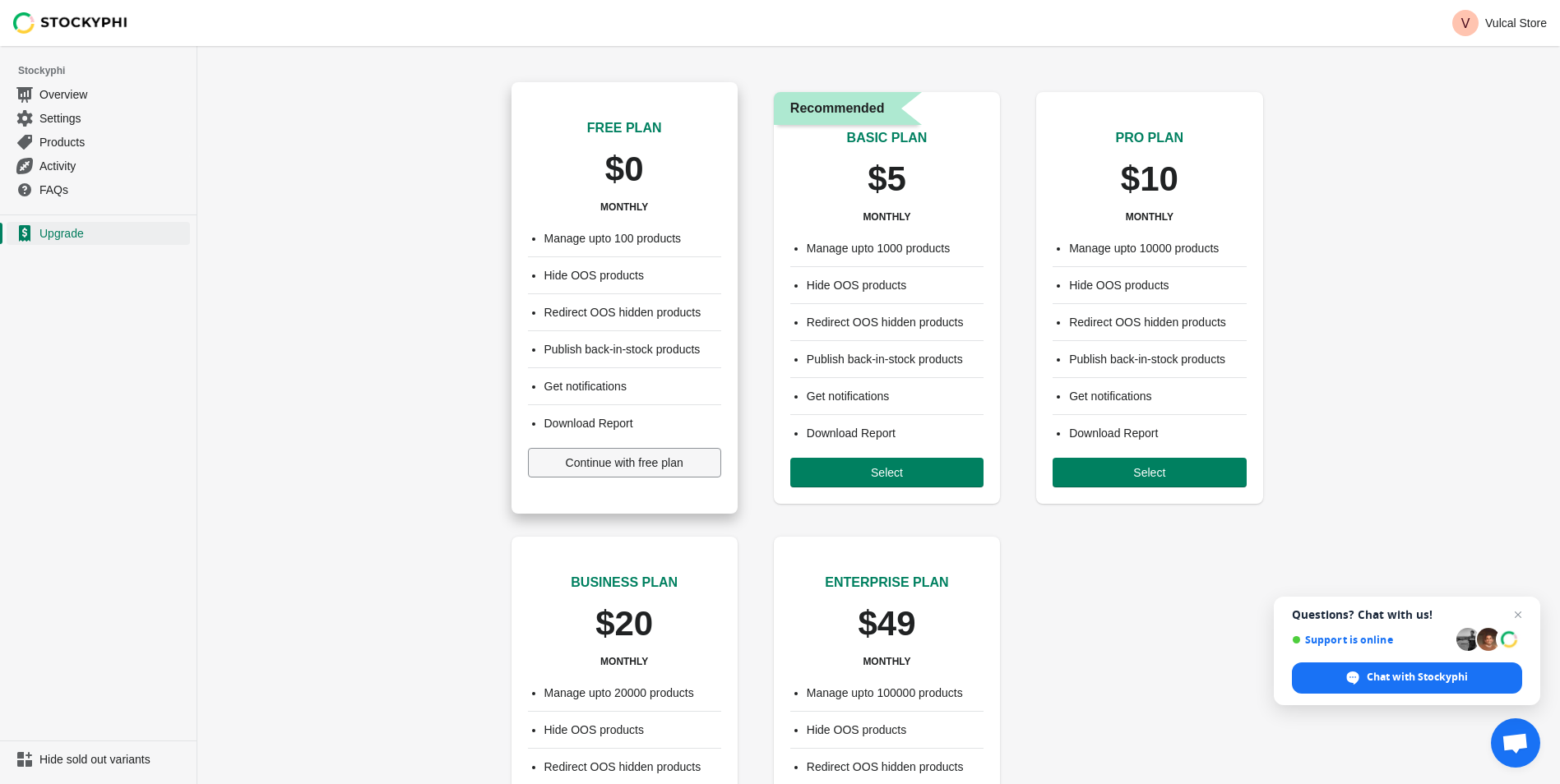
click at [587, 470] on button "Continue with free plan" at bounding box center [625, 463] width 194 height 29
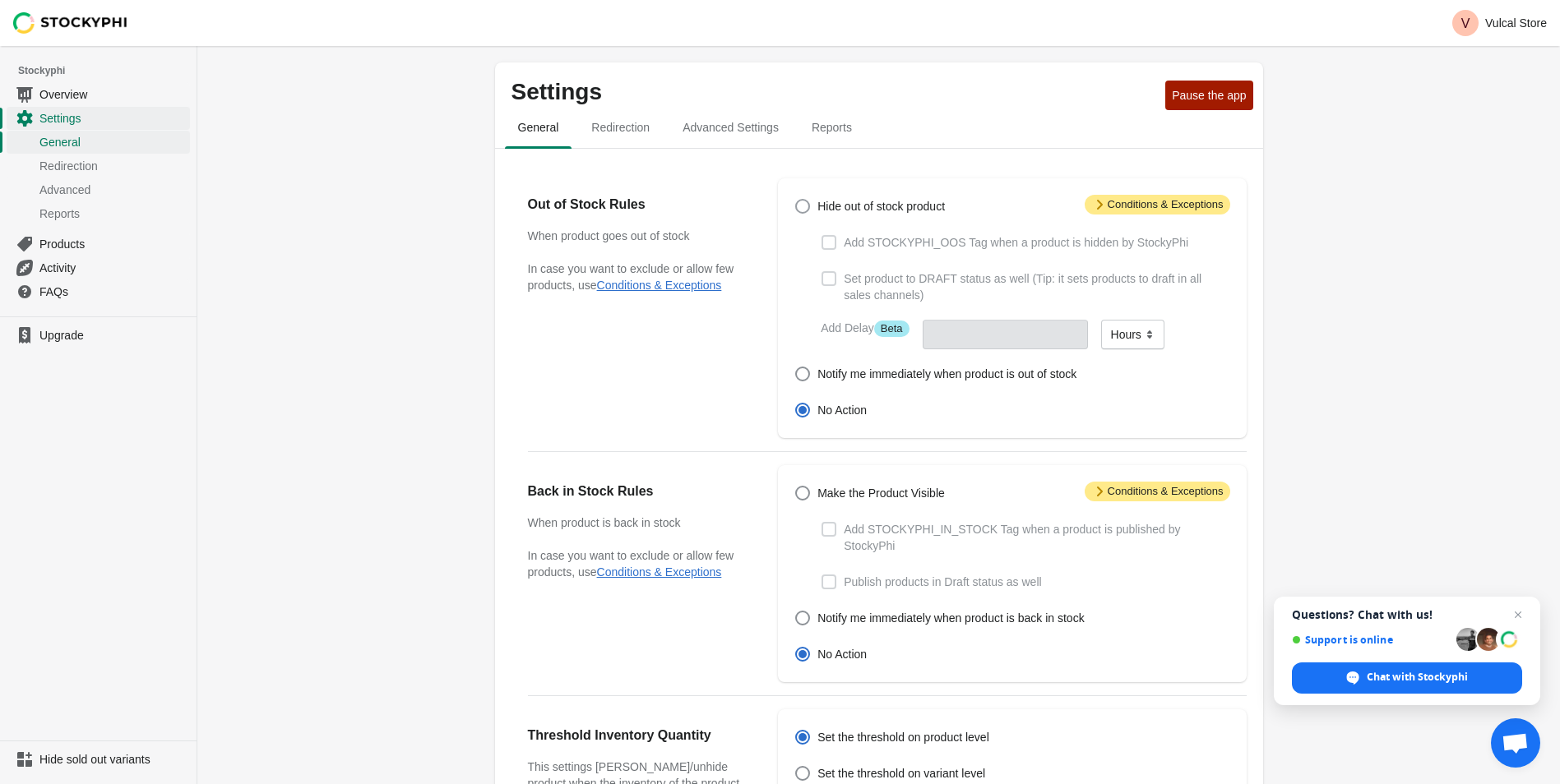
click at [806, 206] on span at bounding box center [802, 206] width 15 height 15
click at [796, 199] on input "Hide out of stock product" at bounding box center [795, 199] width 1 height 1
radio input "true"
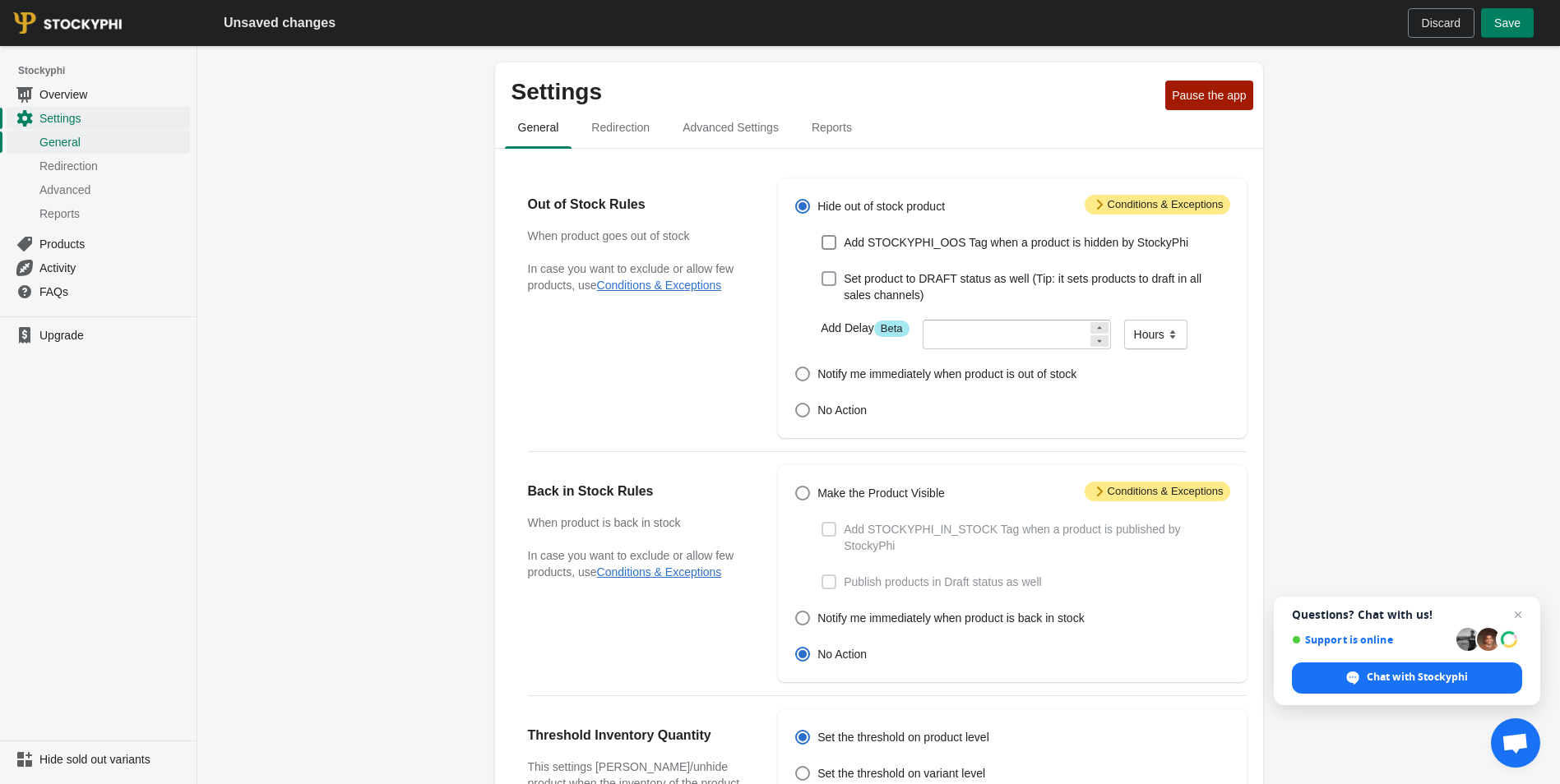
click at [828, 279] on span at bounding box center [828, 278] width 15 height 15
click at [822, 272] on input "Set product to DRAFT status as well (Tip: it sets products to draft in all sale…" at bounding box center [821, 271] width 1 height 1
checkbox input "true"
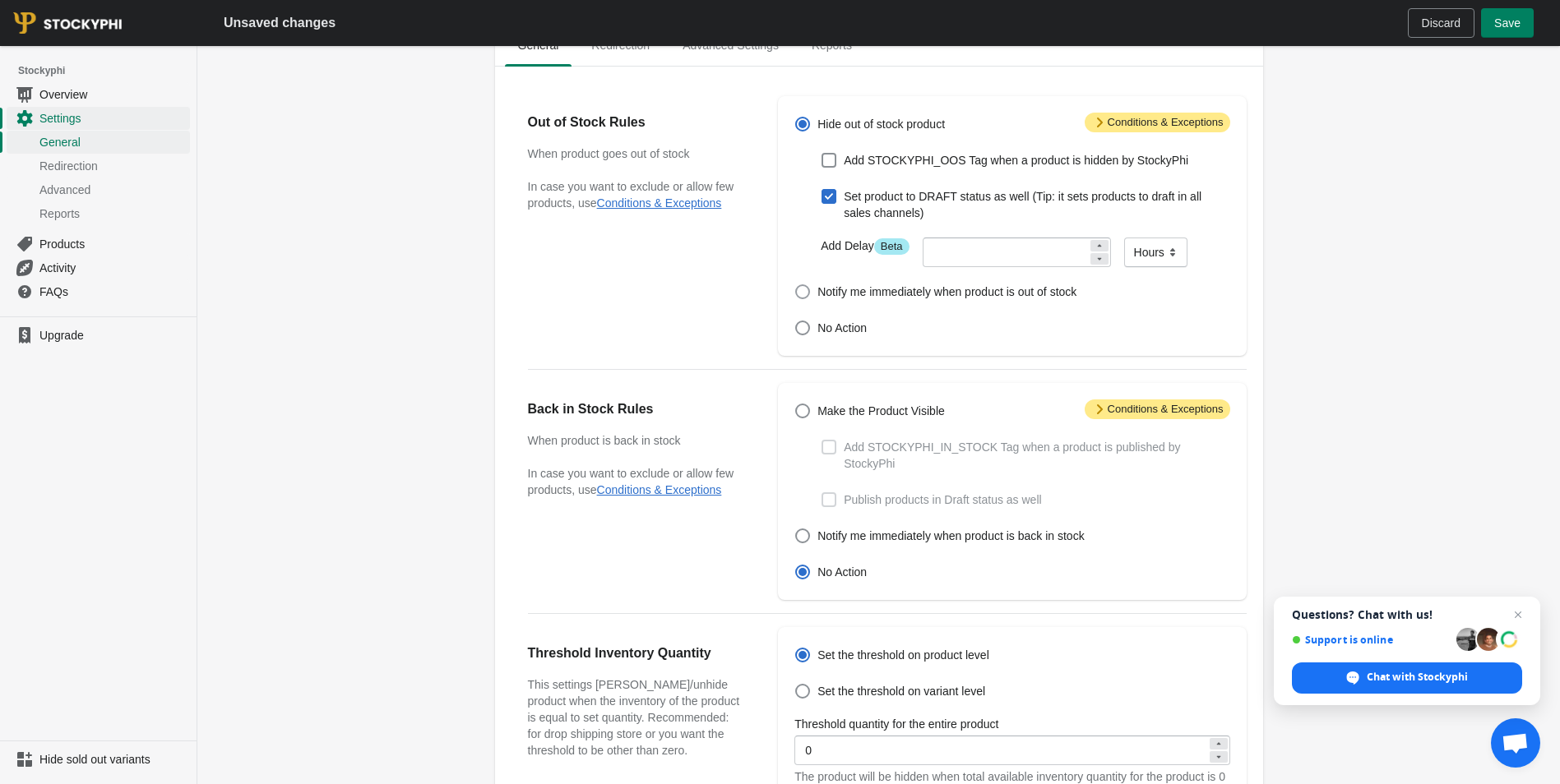
scroll to position [164, 0]
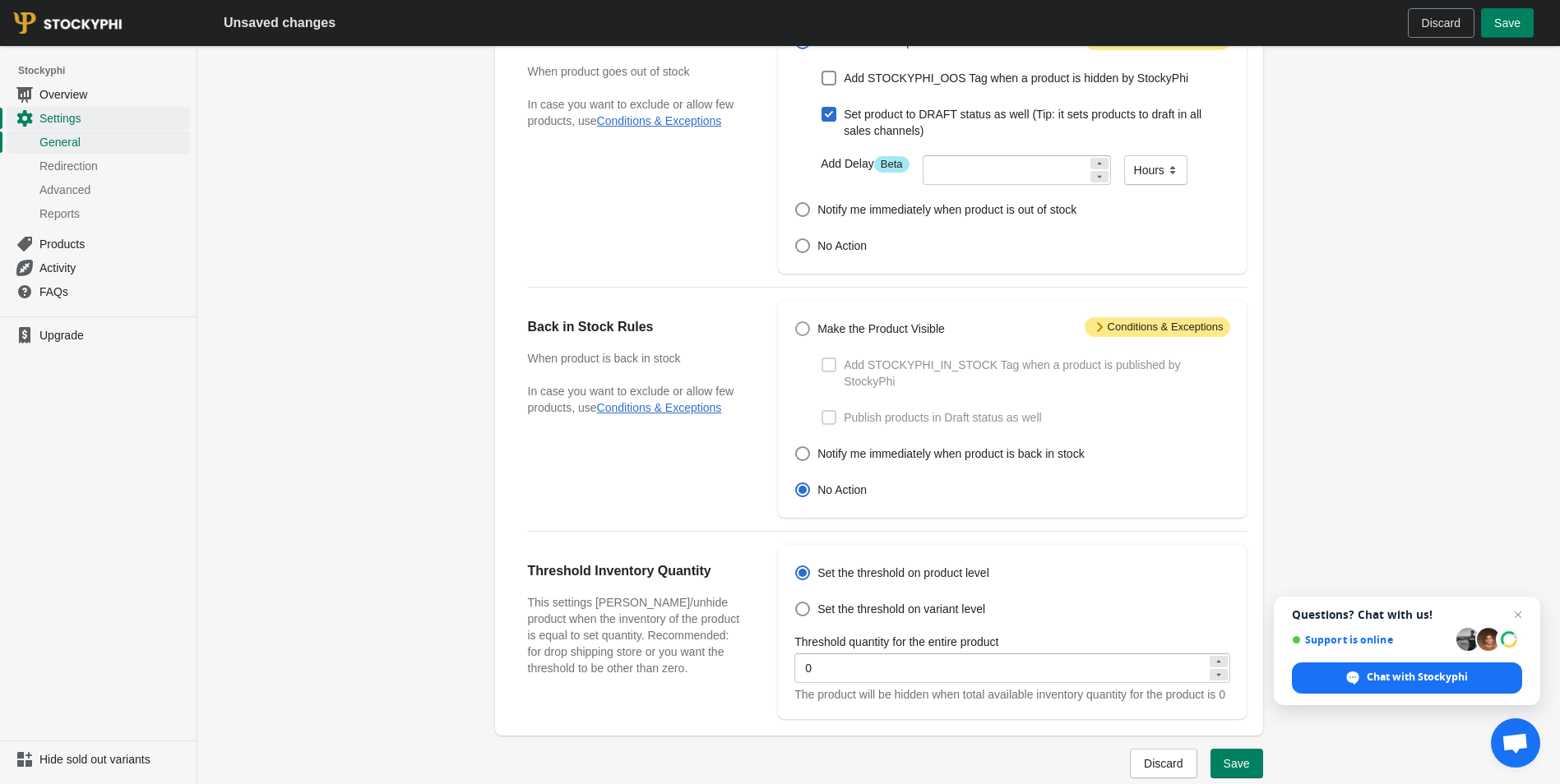
click at [800, 328] on span at bounding box center [802, 328] width 15 height 15
click at [796, 322] on input "Make the Product Visible" at bounding box center [795, 321] width 1 height 1
radio input "true"
click at [1368, 389] on div "Settings Pause the app General Redirection Advanced Settings Reports General Re…" at bounding box center [879, 480] width 1363 height 1196
click at [1252, 763] on button "Save" at bounding box center [1237, 764] width 53 height 29
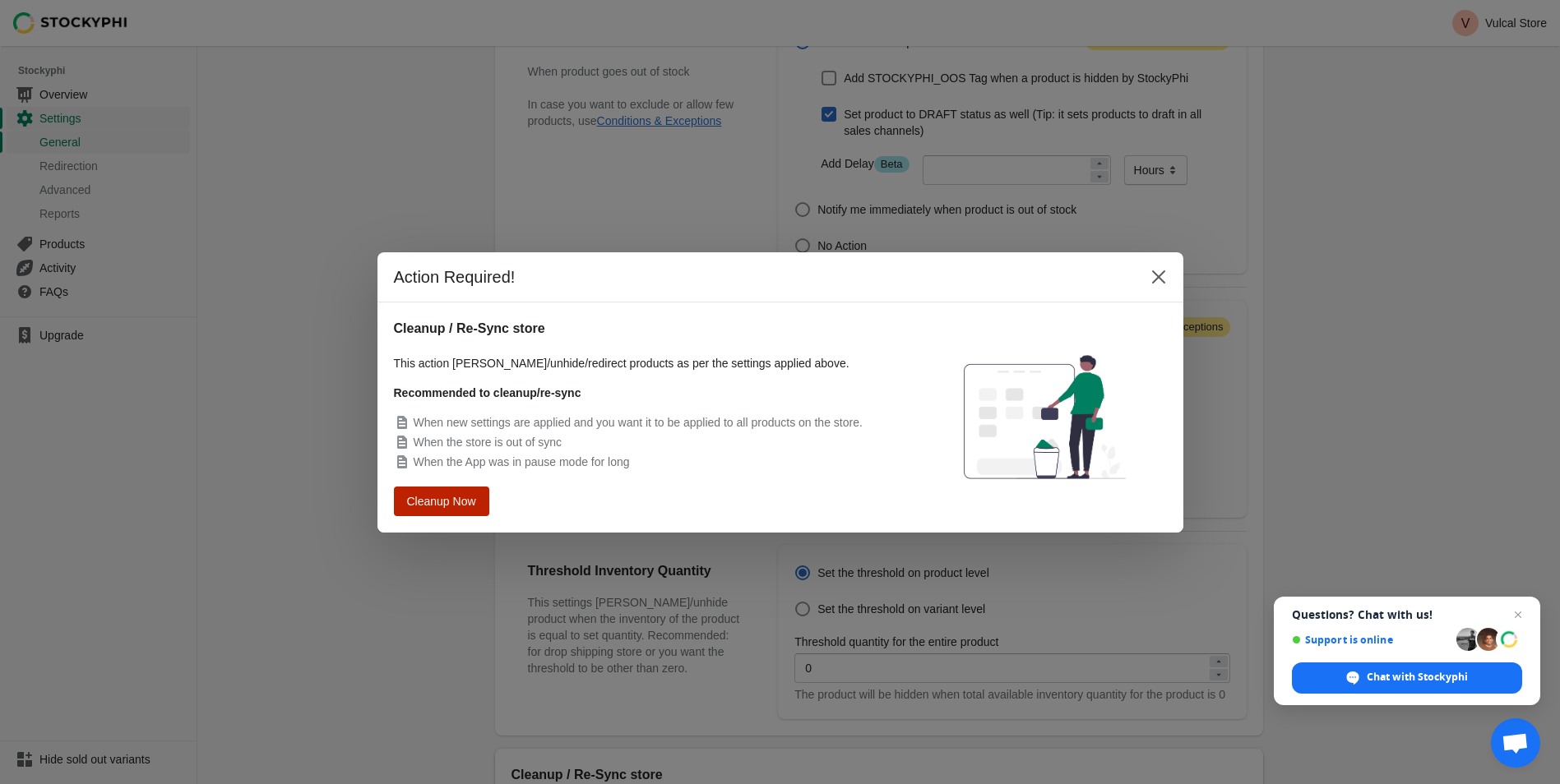
click at [426, 508] on span "Cleanup Now" at bounding box center [441, 501] width 66 height 13
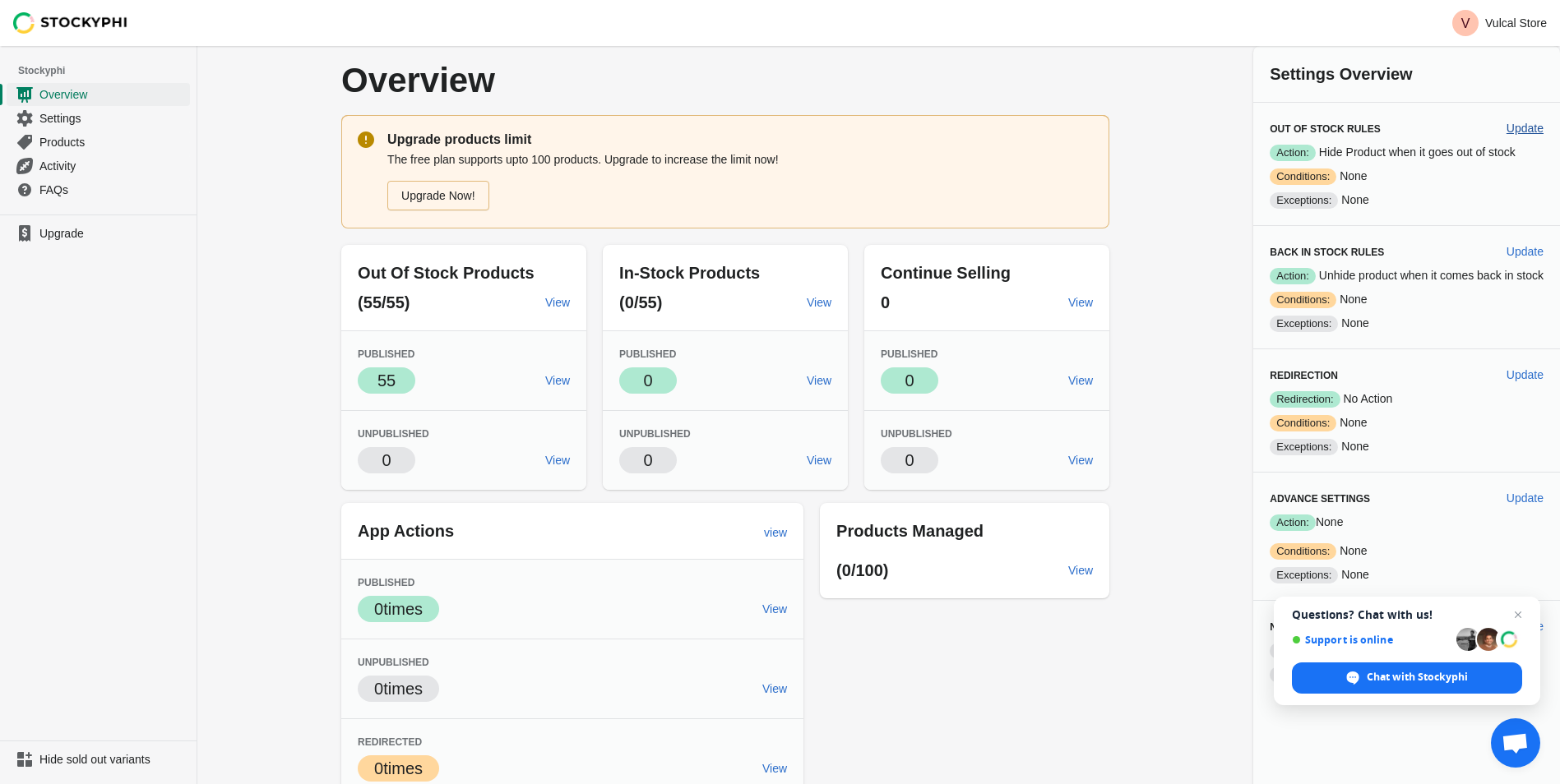
click at [1532, 129] on span "Update" at bounding box center [1525, 128] width 37 height 14
select select "hours"
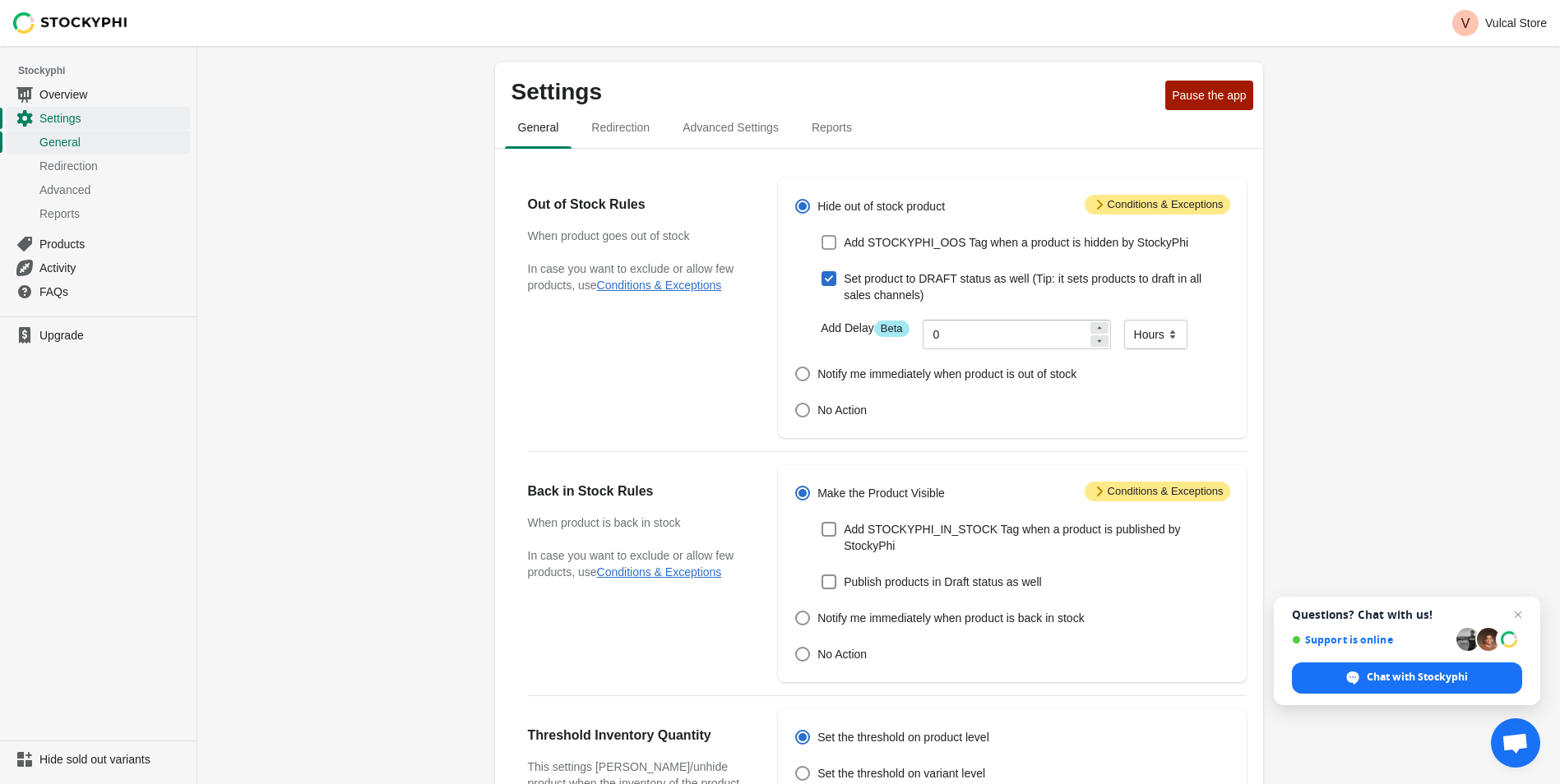
click at [831, 247] on span at bounding box center [828, 242] width 15 height 15
click at [822, 236] on input "Add STOCKYPHI_OOS Tag when a product is hidden by StockyPhi" at bounding box center [821, 235] width 1 height 1
checkbox input "true"
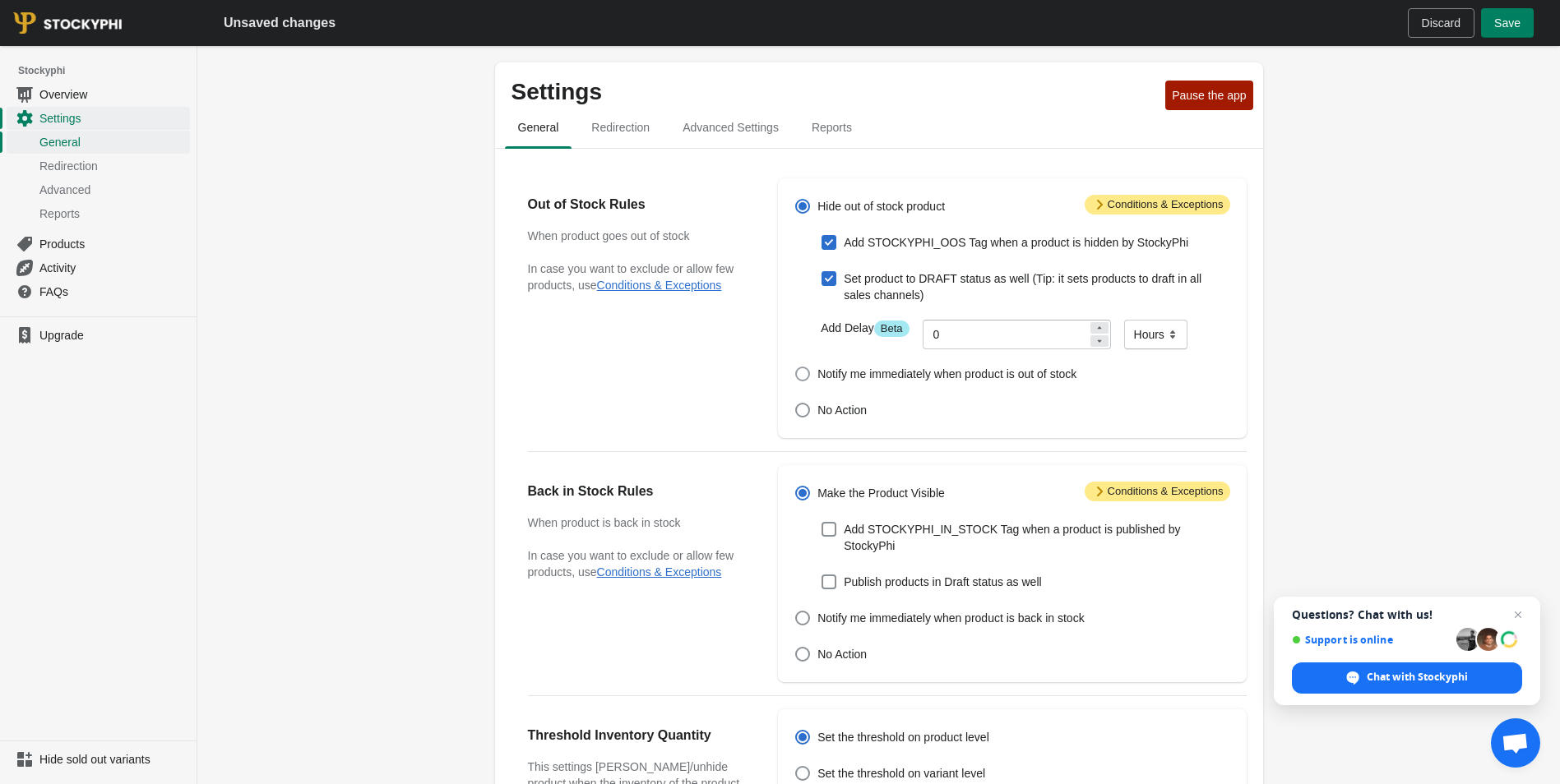
click at [796, 382] on span at bounding box center [802, 374] width 17 height 17
click at [796, 368] on input "Notify me immediately when product is out of stock" at bounding box center [795, 367] width 1 height 1
radio input "true"
checkbox input "false"
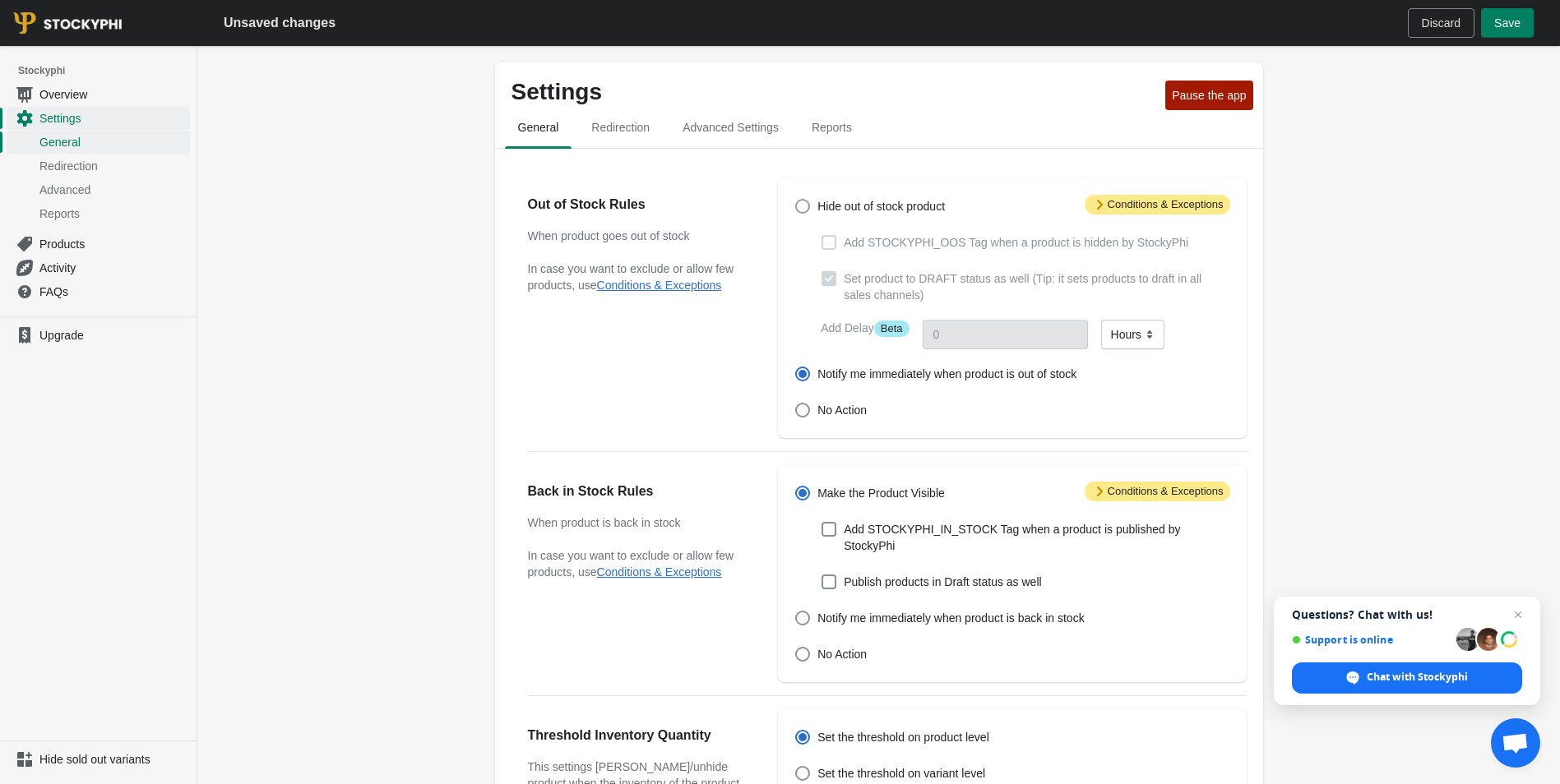
click at [807, 211] on span at bounding box center [802, 206] width 15 height 15
click at [796, 199] on input "Hide out of stock product" at bounding box center [795, 199] width 1 height 1
radio input "true"
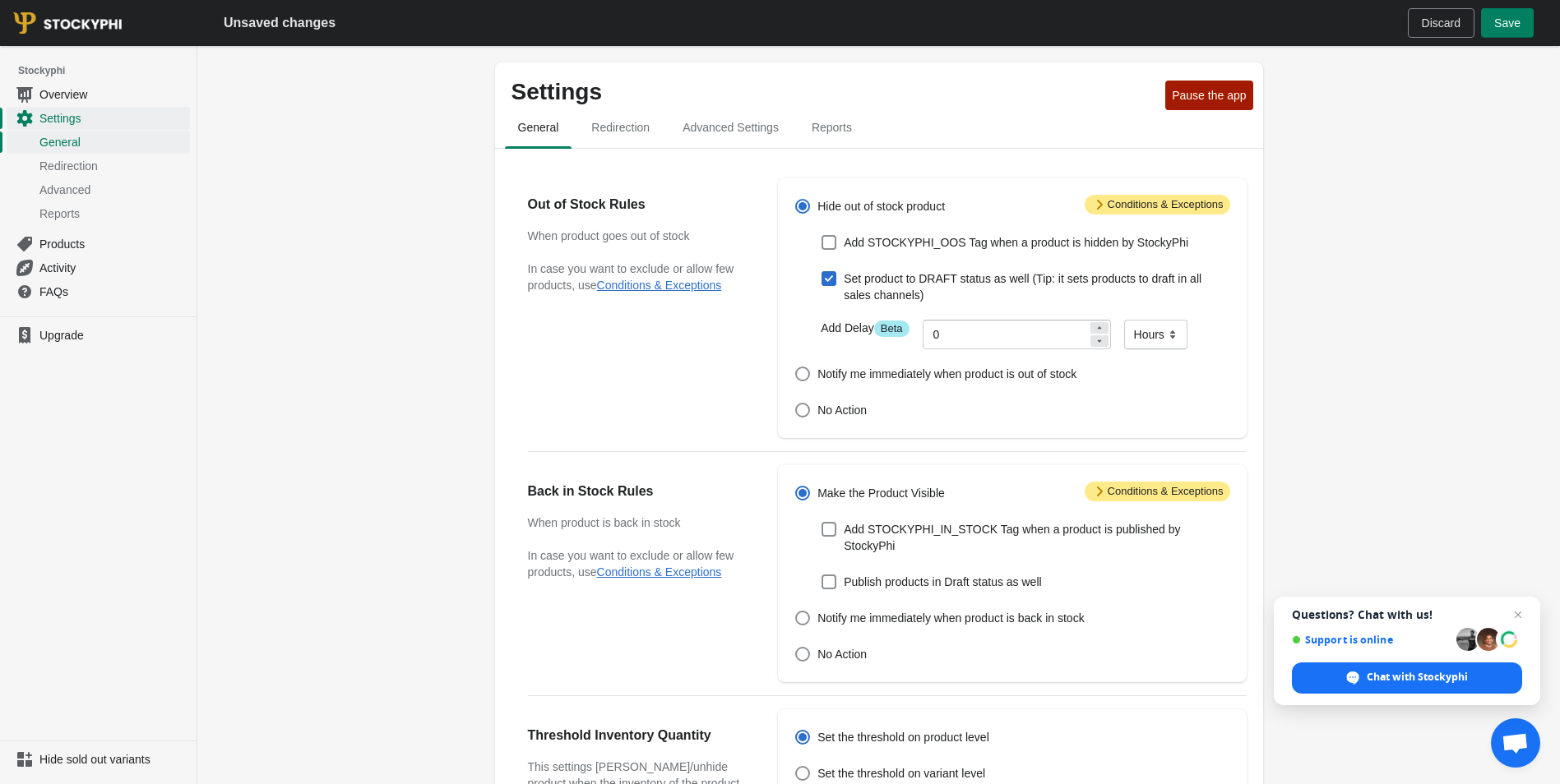
click at [1098, 206] on icon at bounding box center [1100, 204] width 17 height 17
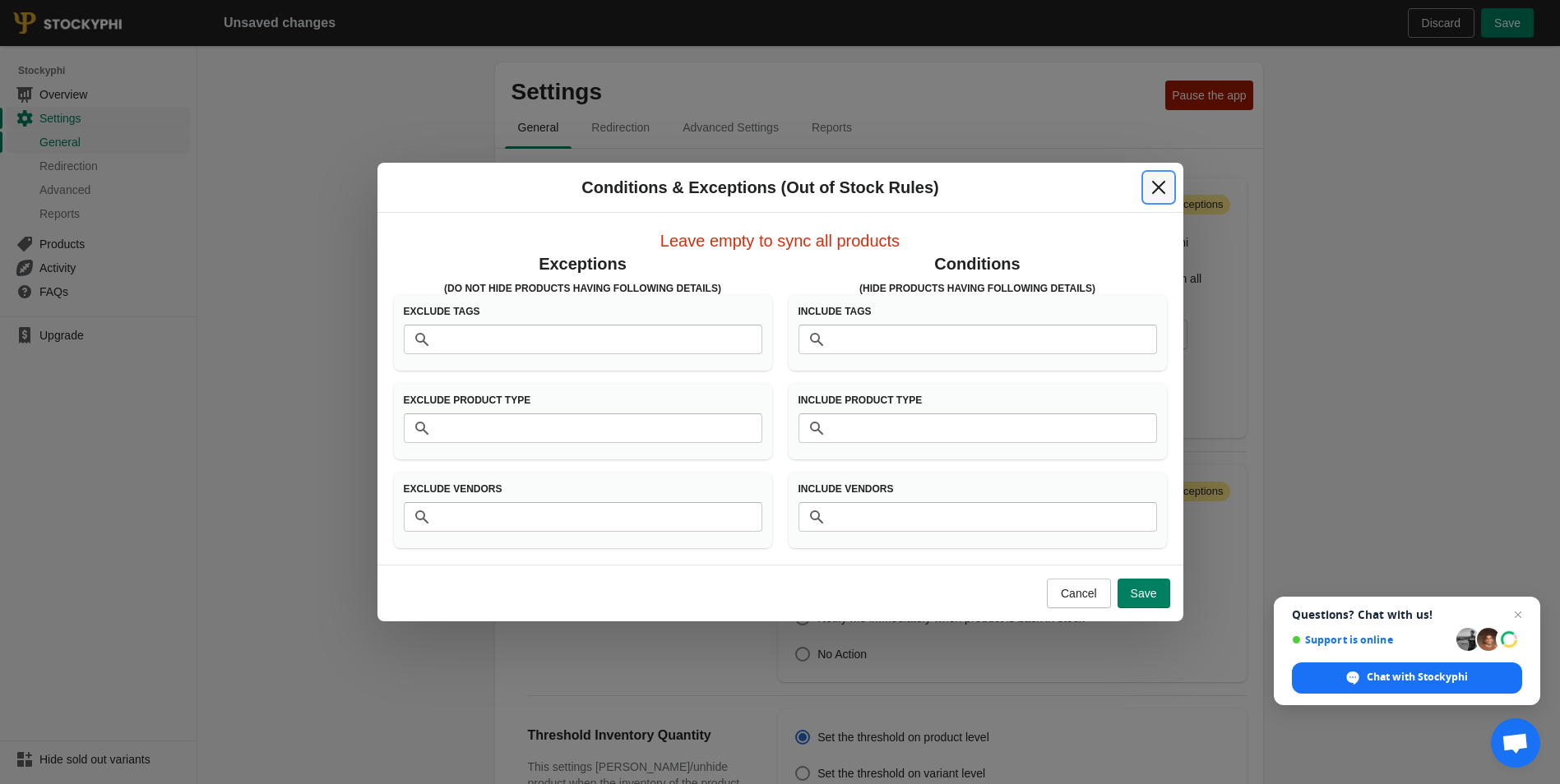
click at [1154, 187] on icon "Close" at bounding box center [1158, 187] width 17 height 17
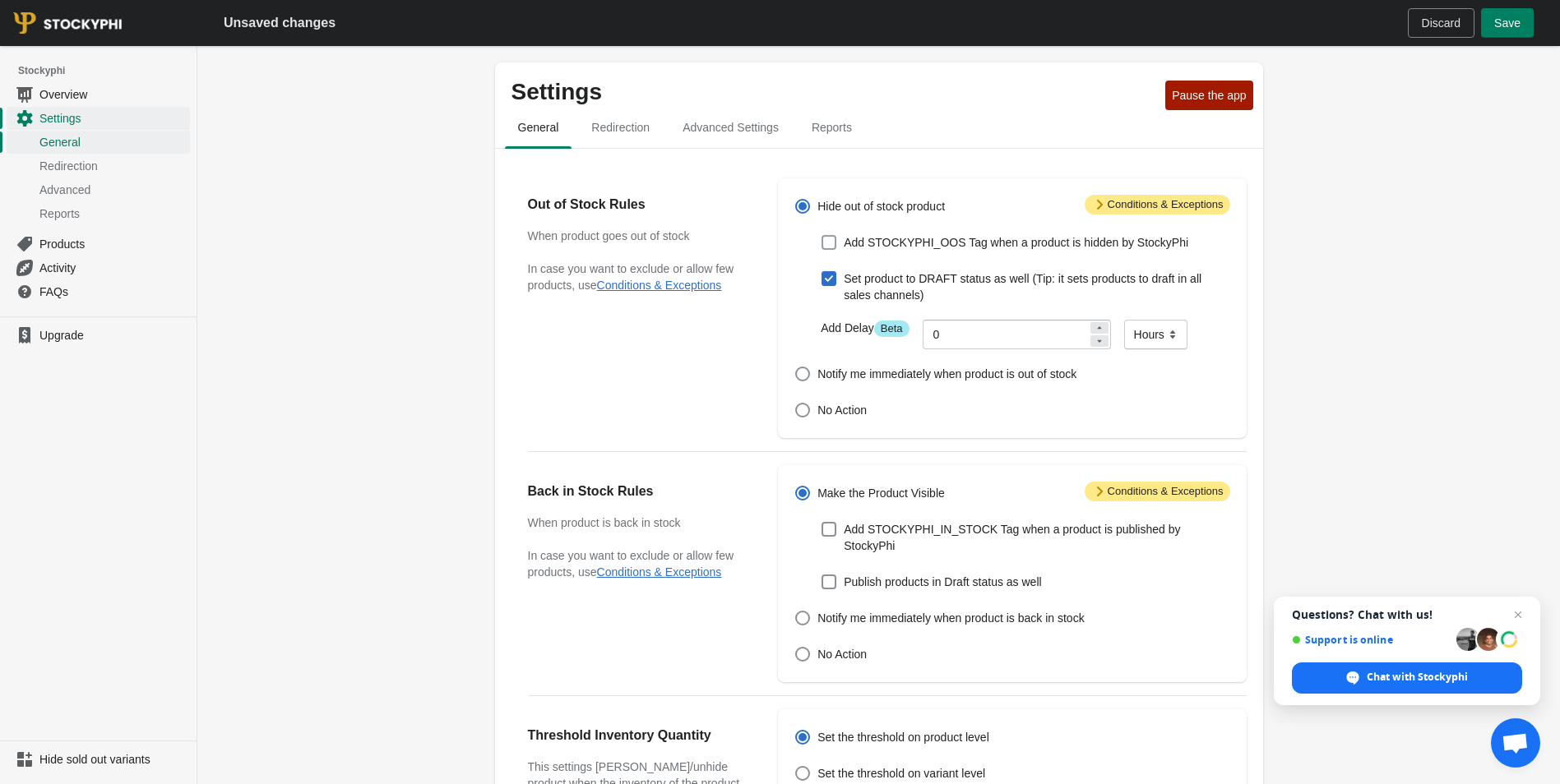
click at [825, 244] on span at bounding box center [828, 242] width 15 height 15
click at [822, 236] on input "Add STOCKYPHI_OOS Tag when a product is hidden by StockyPhi" at bounding box center [821, 235] width 1 height 1
checkbox input "true"
click at [1512, 14] on button "Save" at bounding box center [1507, 22] width 53 height 29
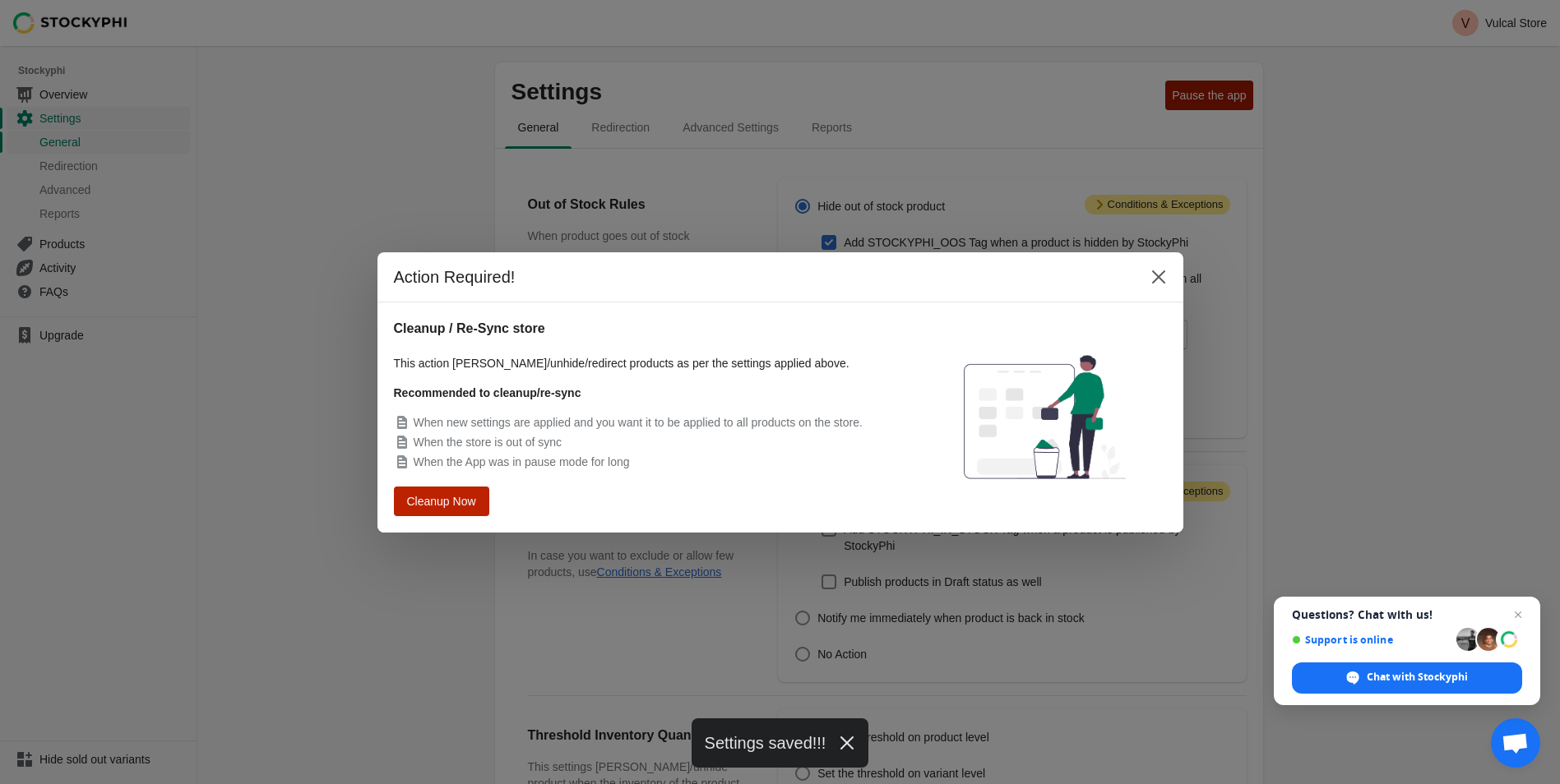
click at [418, 491] on button "Cleanup Now" at bounding box center [442, 501] width 95 height 29
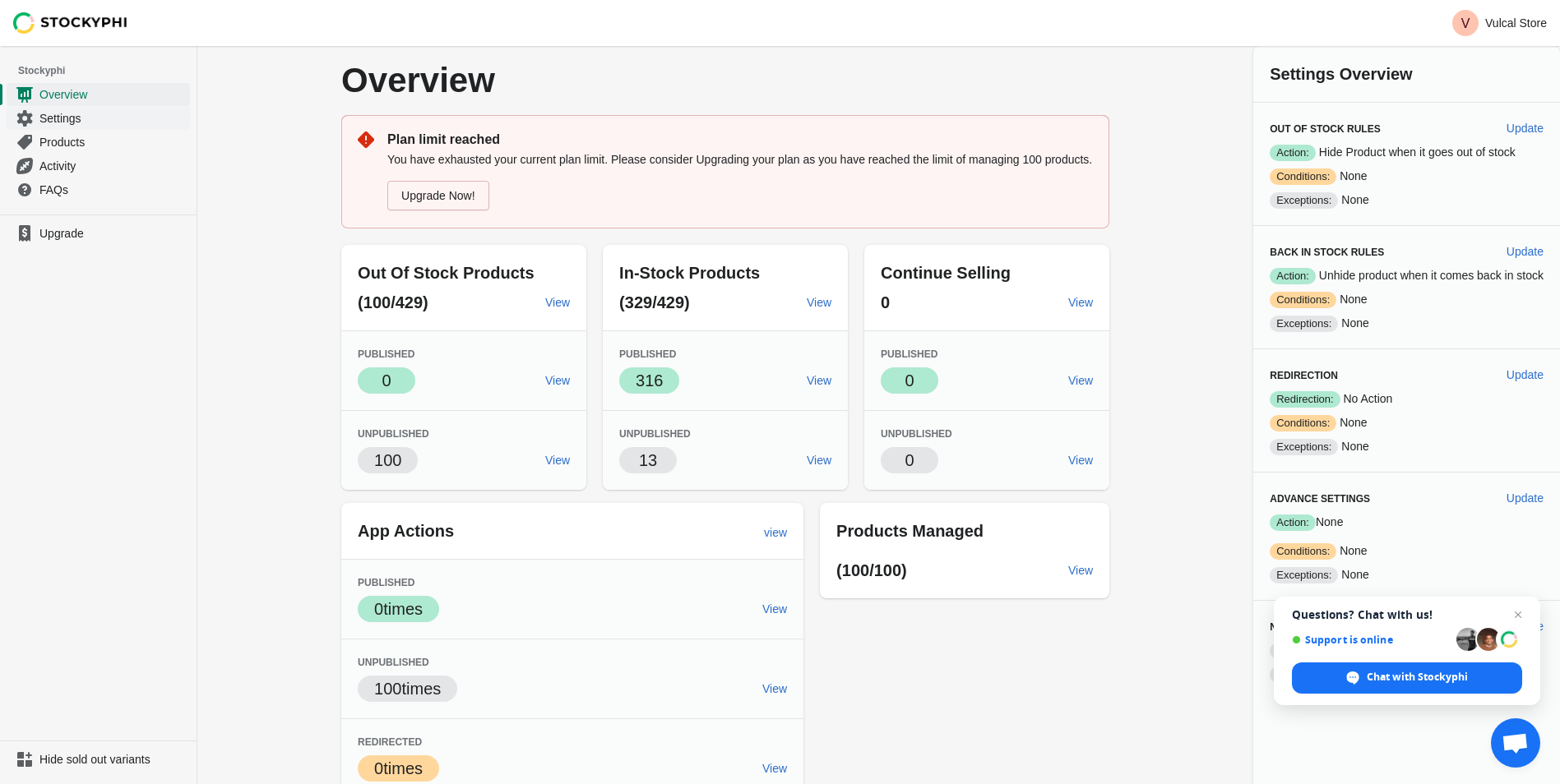
click at [71, 122] on span "Settings" at bounding box center [113, 118] width 147 height 17
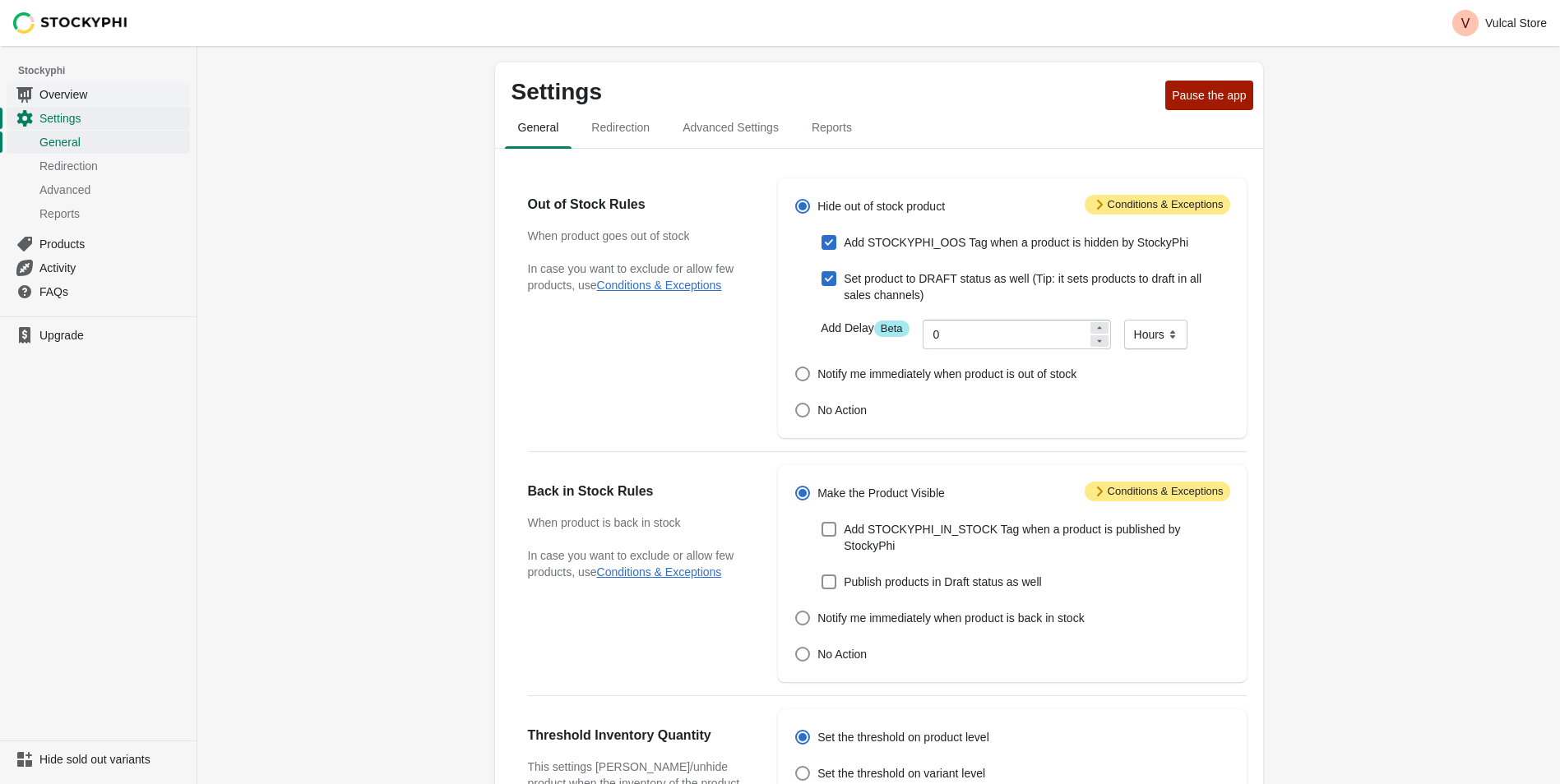
click at [60, 98] on span "Overview" at bounding box center [113, 94] width 147 height 17
